Goal: Information Seeking & Learning: Check status

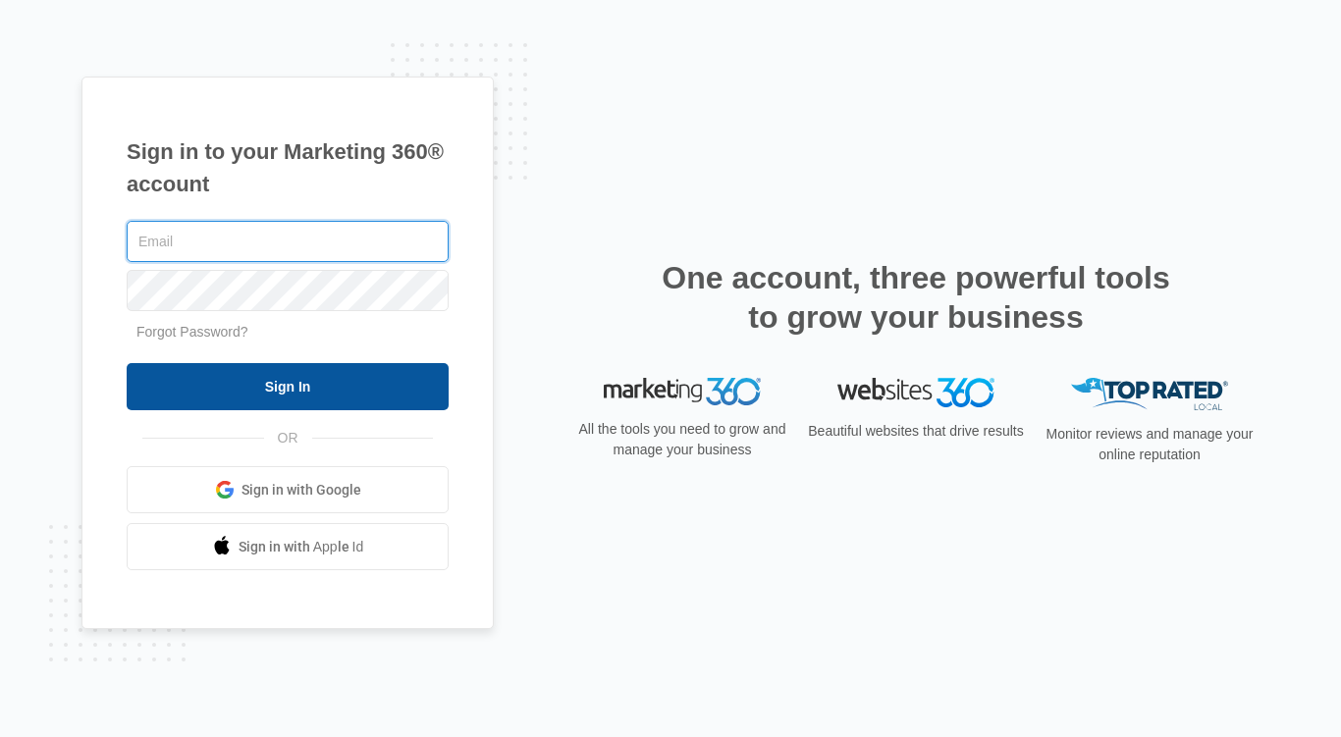
type input "[PERSON_NAME][EMAIL_ADDRESS][PERSON_NAME][DOMAIN_NAME]"
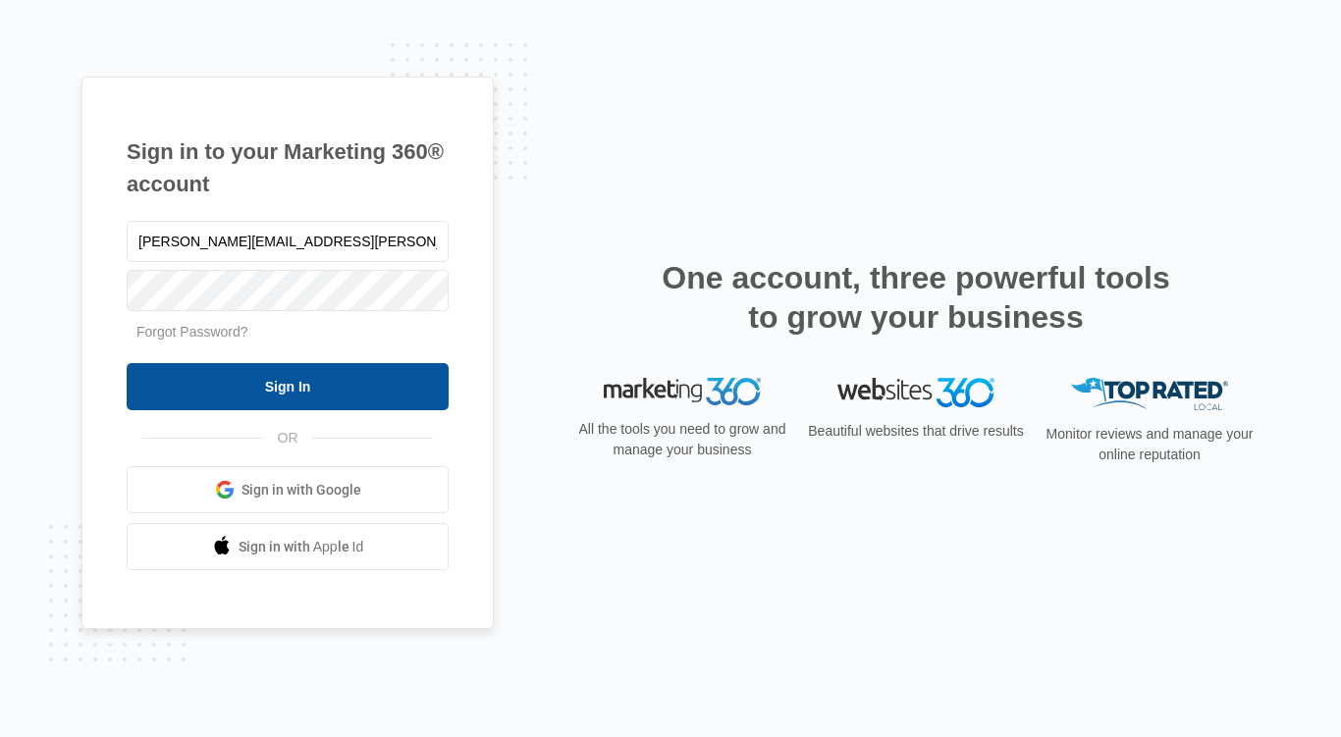
click at [313, 395] on input "Sign In" at bounding box center [288, 386] width 322 height 47
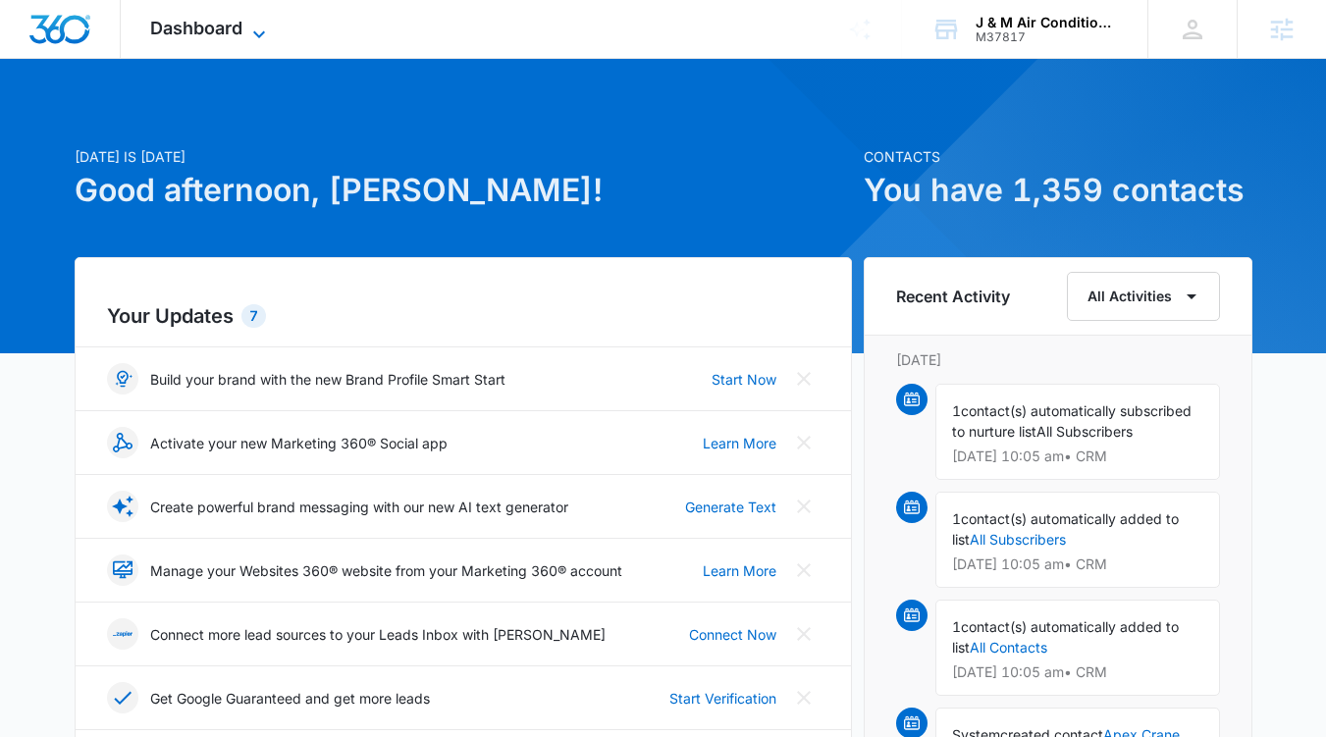
click at [226, 28] on span "Dashboard" at bounding box center [196, 28] width 92 height 21
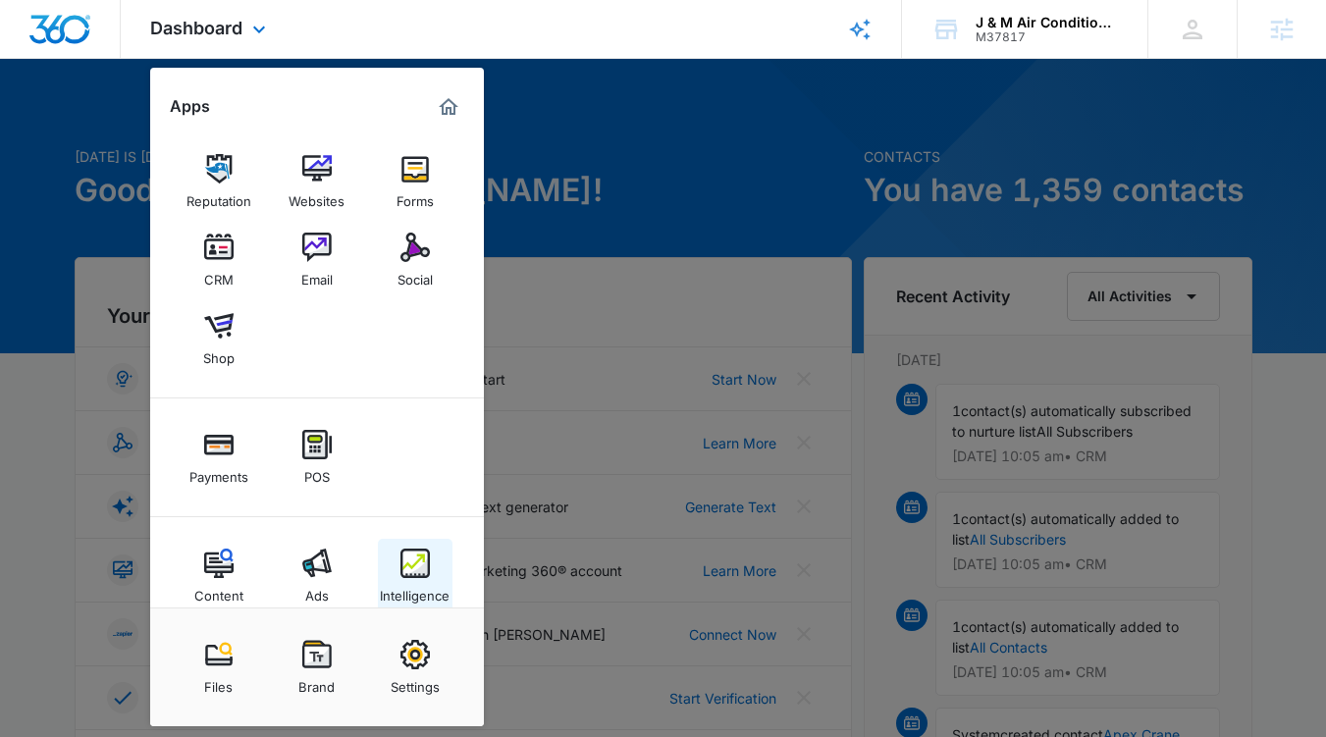
click at [410, 560] on img at bounding box center [415, 563] width 29 height 29
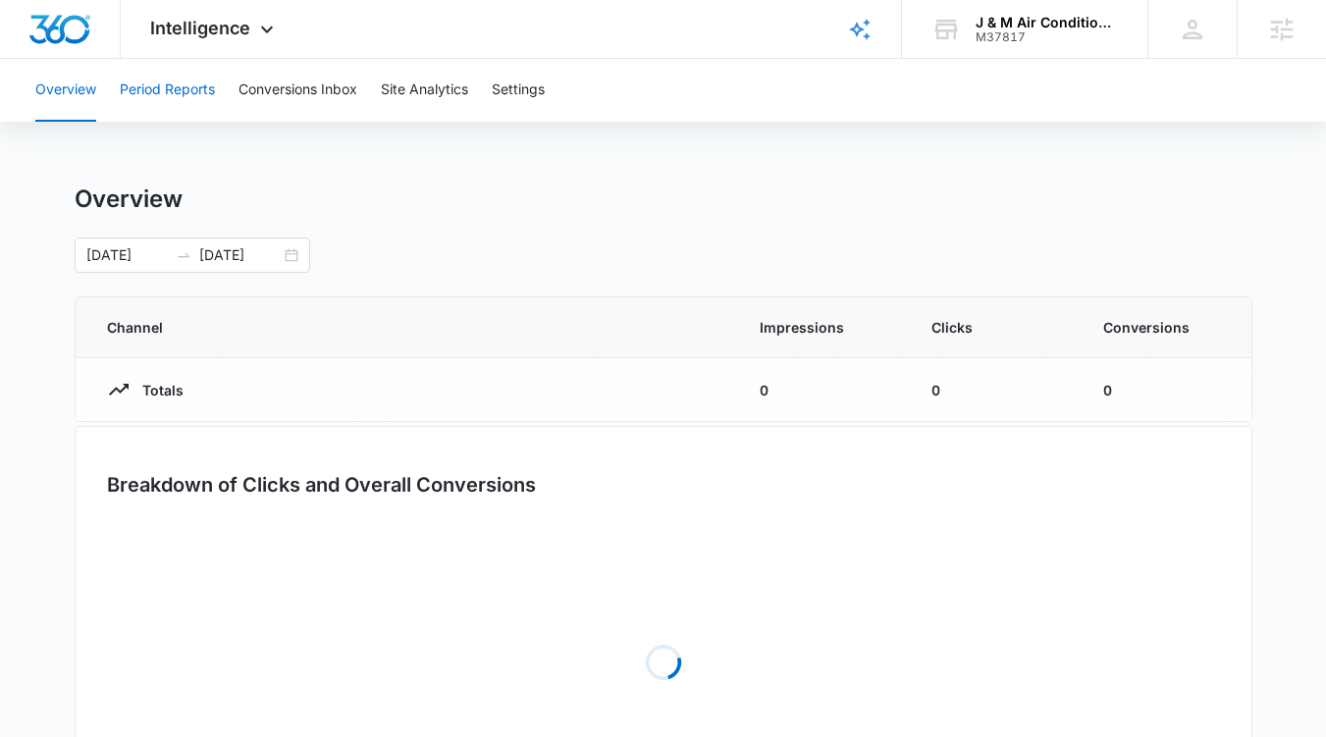
click at [215, 91] on button "Period Reports" at bounding box center [167, 90] width 95 height 63
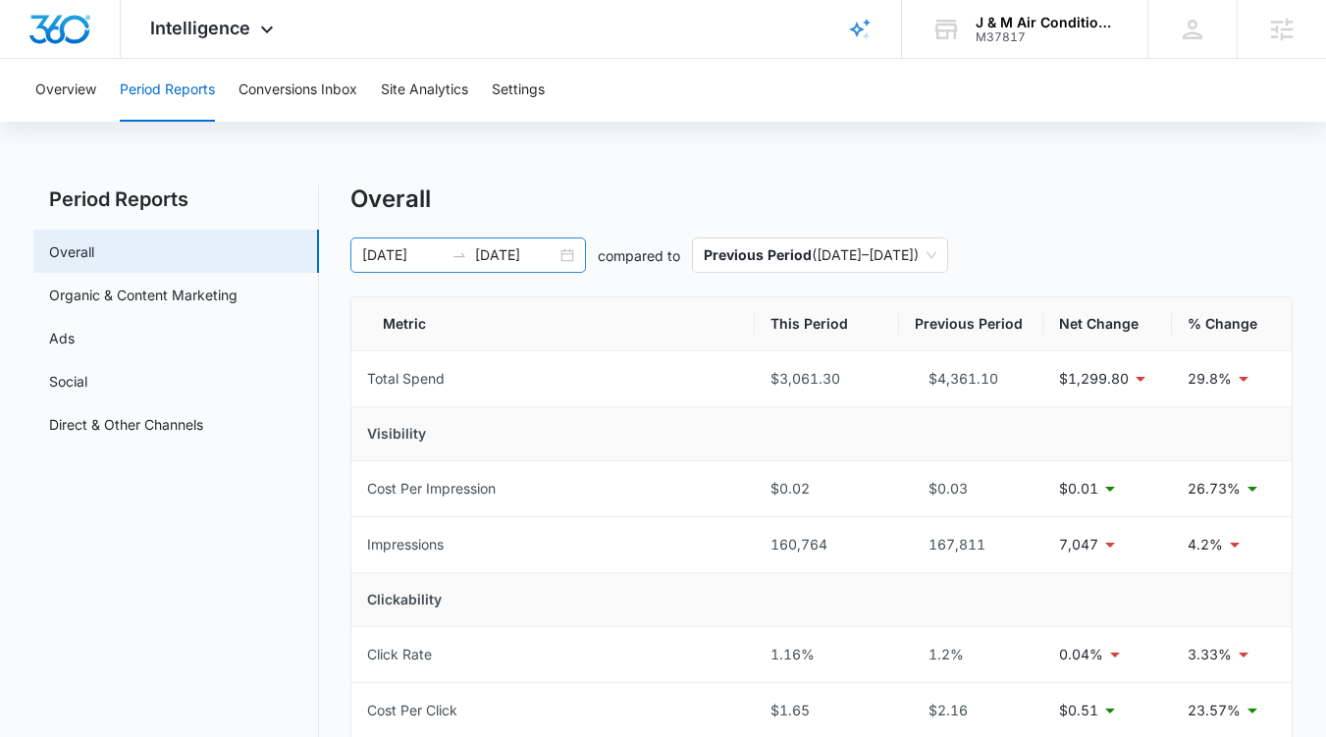
click at [570, 254] on div "07/11/2025 08/10/2025" at bounding box center [468, 255] width 236 height 35
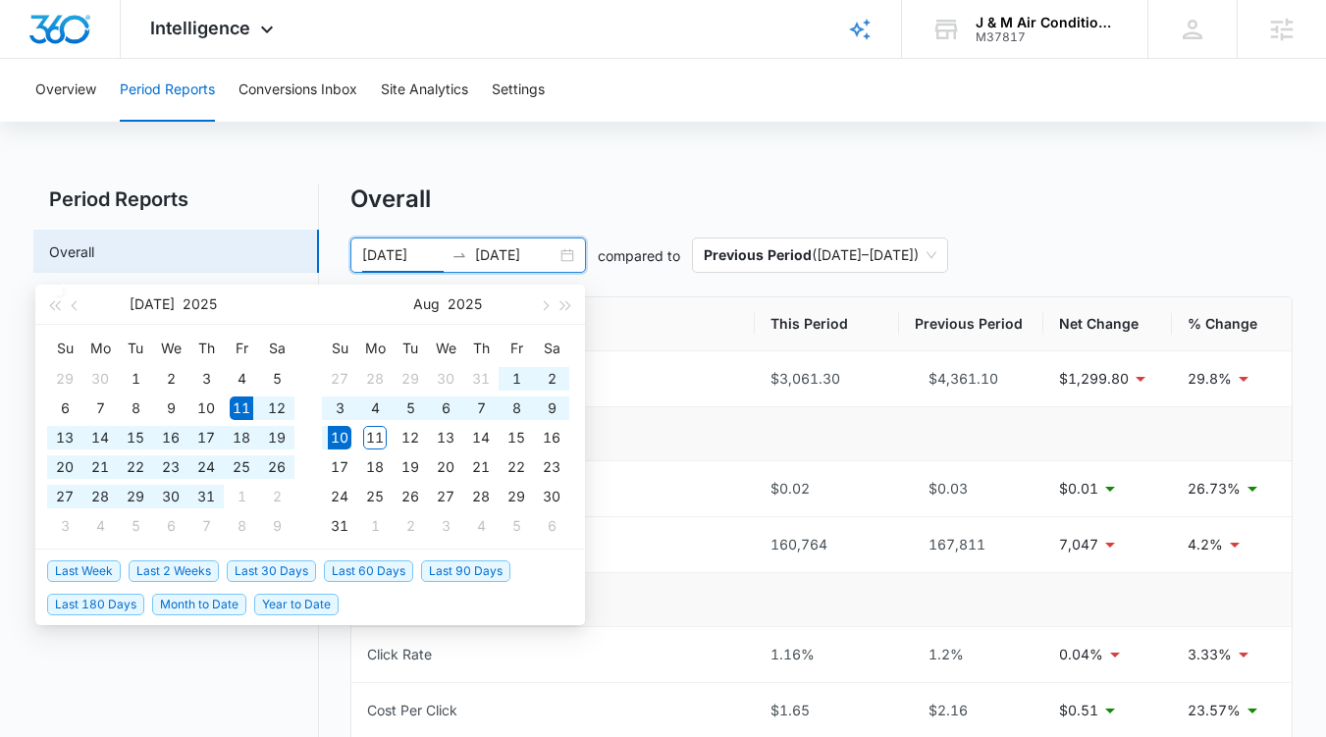
type input "07/11/2025"
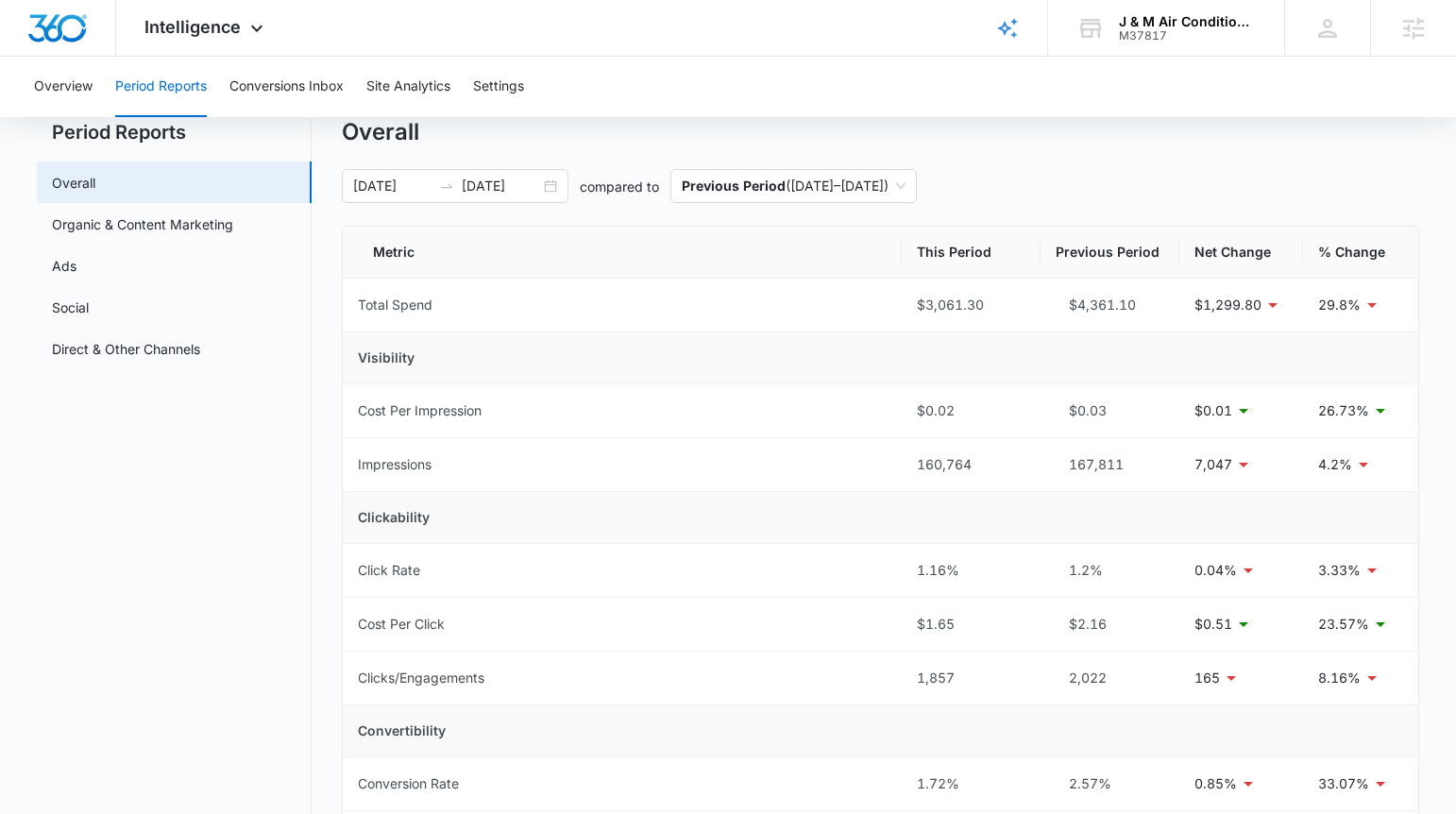
scroll to position [59, 0]
click at [553, 53] on div "Intelligence Apps Reputation Websites Forms CRM Email Social Shop Payments POS …" at bounding box center [728, 28] width 1456 height 57
click at [422, 89] on button "Site Analytics" at bounding box center [408, 87] width 84 height 61
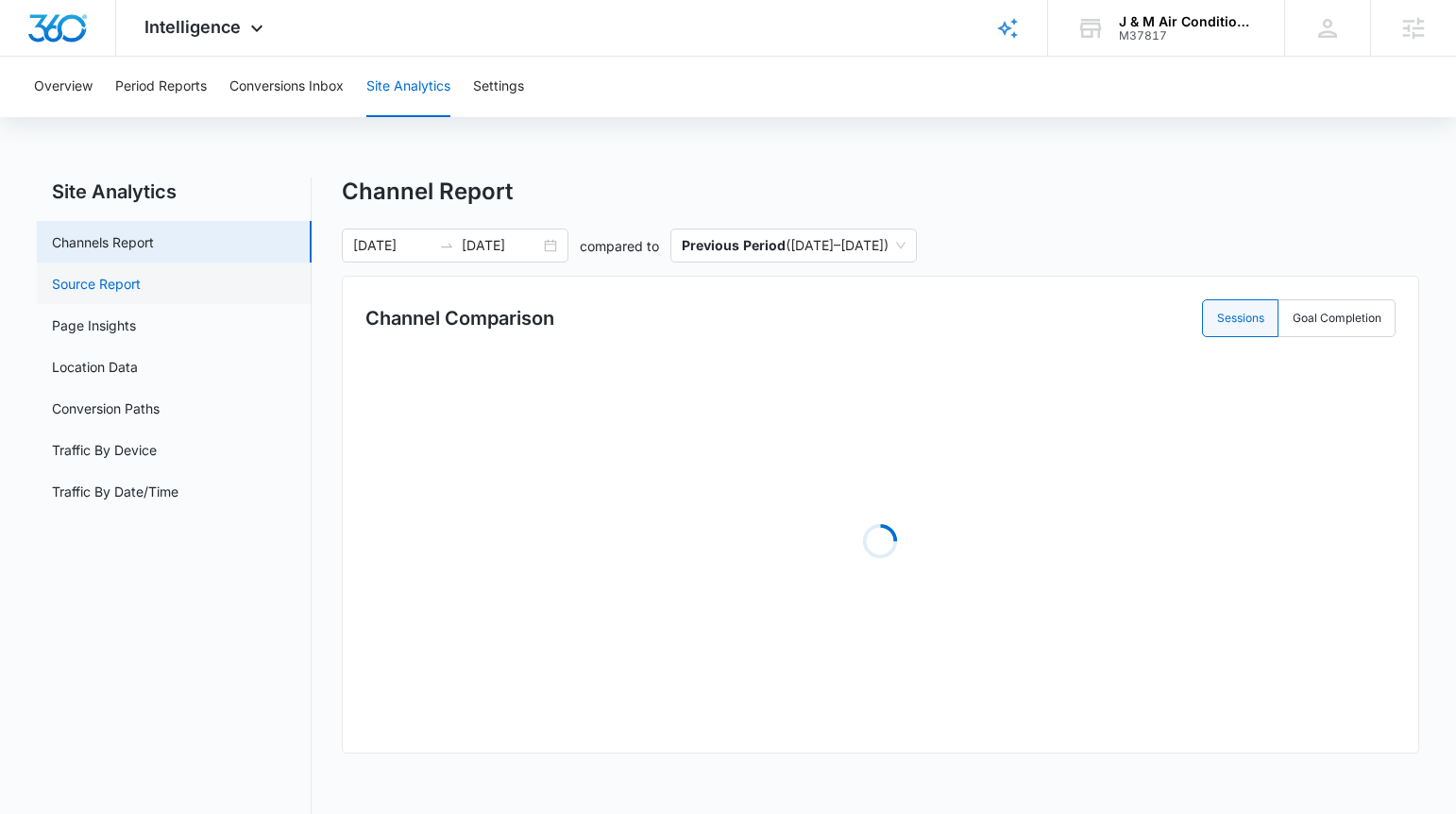
click at [108, 277] on link "Source Report" at bounding box center [96, 284] width 88 height 20
